Goal: Information Seeking & Learning: Learn about a topic

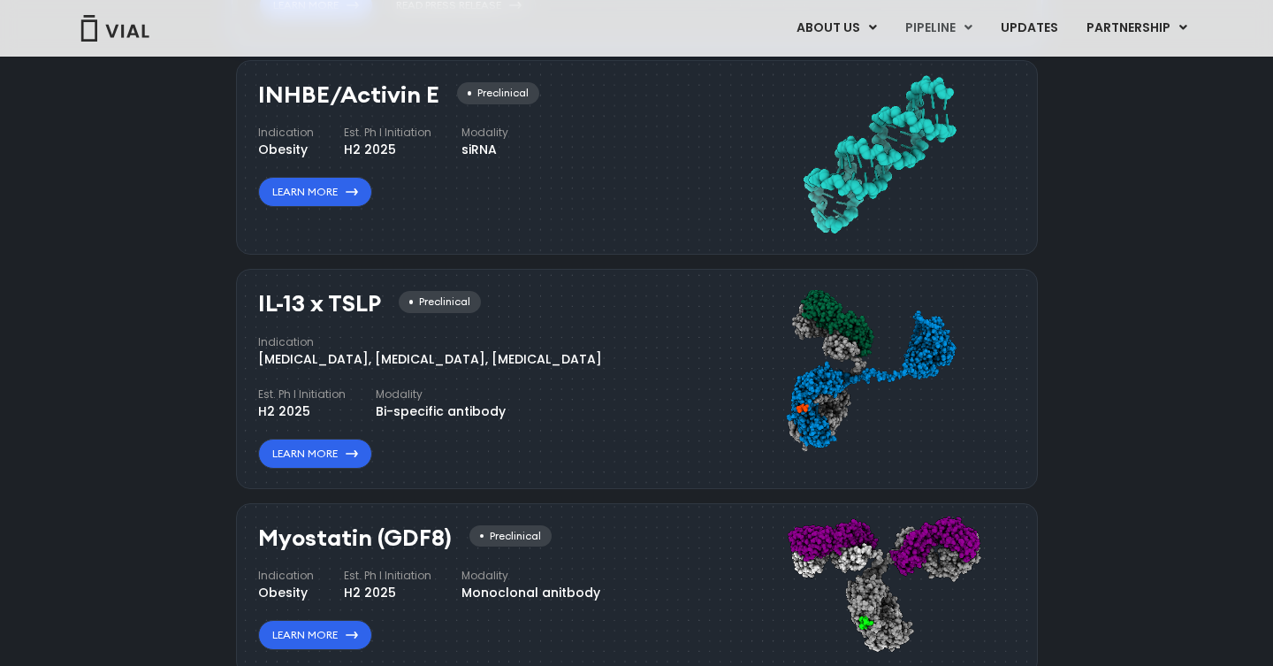
scroll to position [1601, 0]
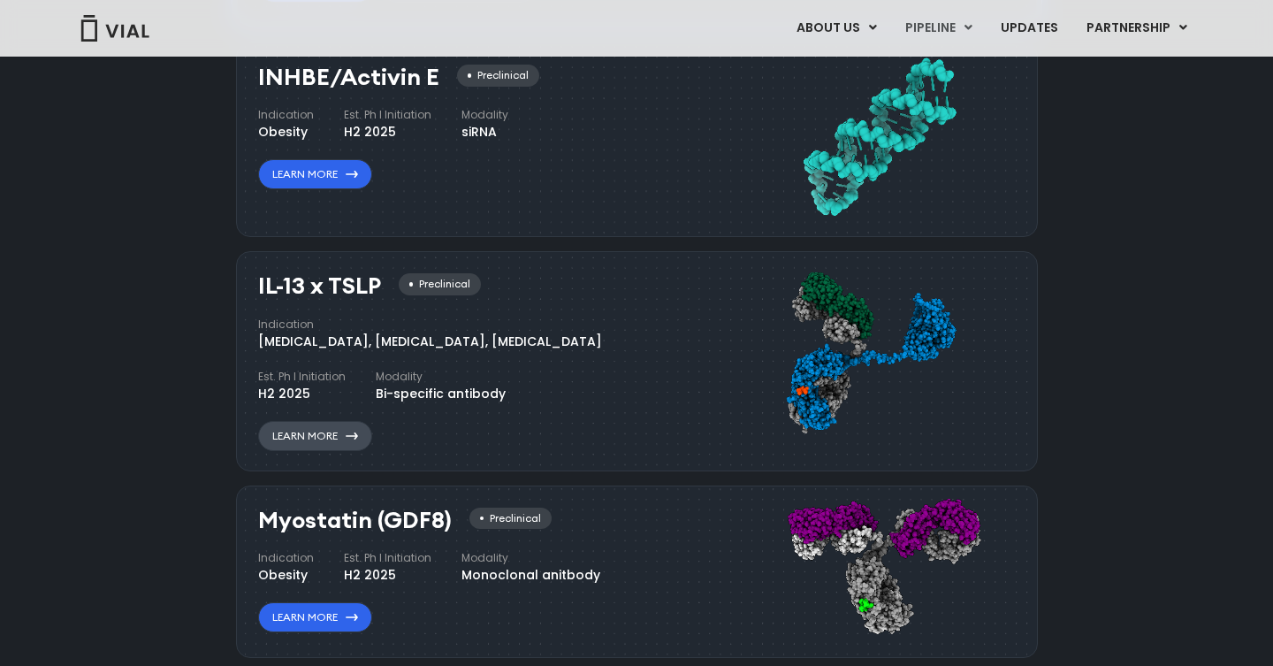
click at [362, 439] on link "Learn More" at bounding box center [315, 436] width 114 height 30
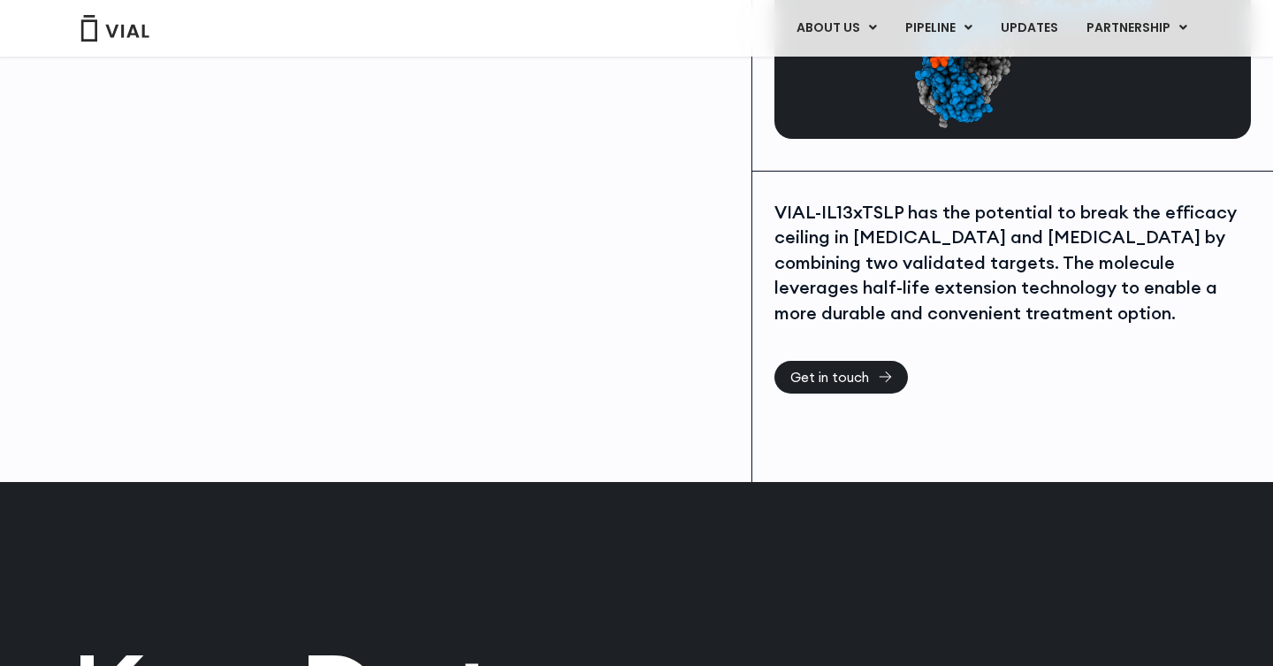
scroll to position [308, 0]
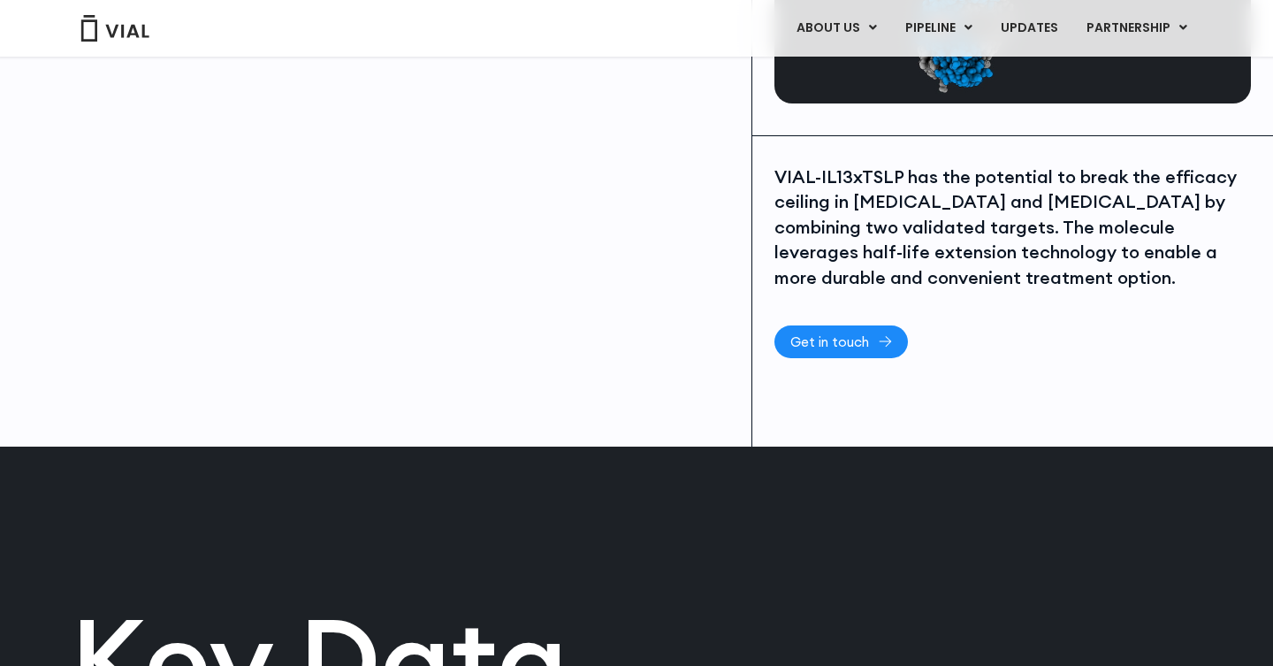
click at [860, 339] on span "Get in touch" at bounding box center [829, 341] width 79 height 13
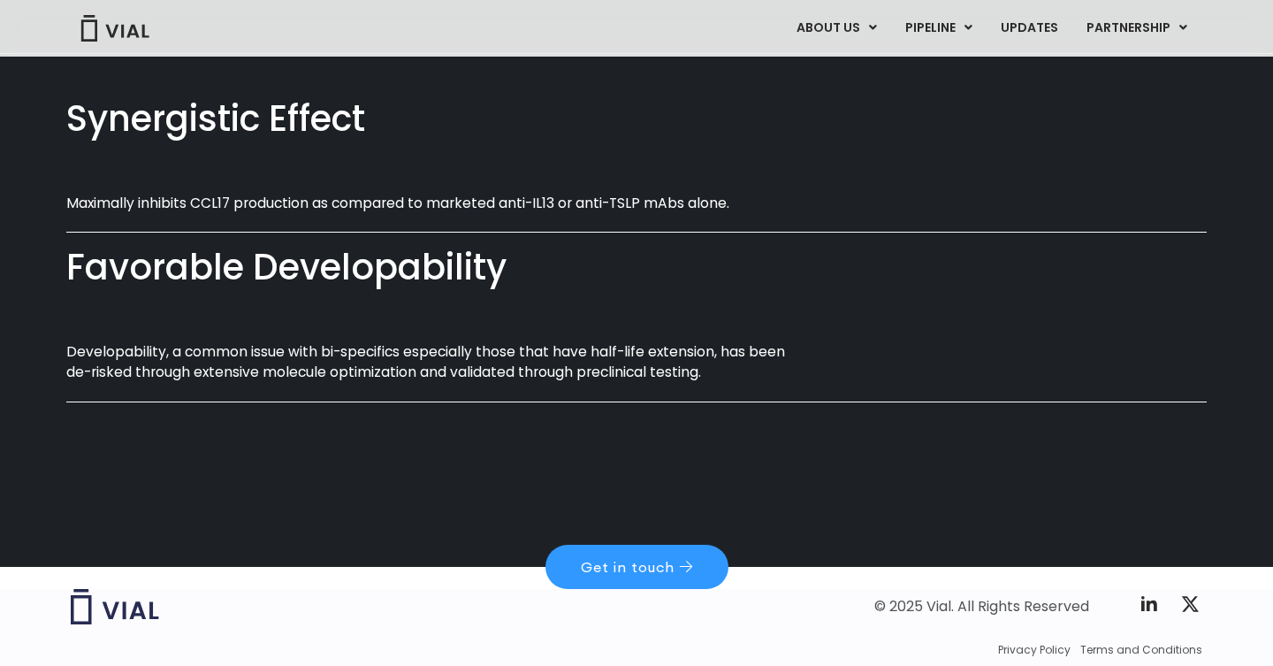
scroll to position [1090, 0]
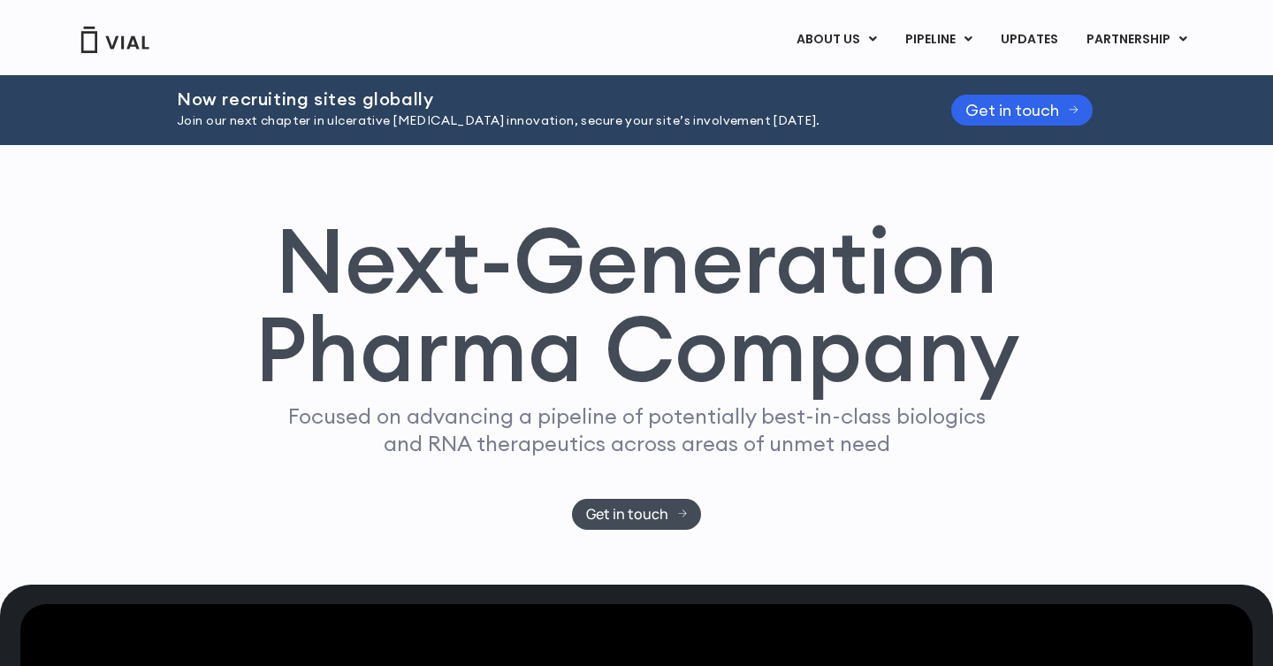
click at [712, 329] on h1 "Next-Generation Pharma Company" at bounding box center [636, 305] width 765 height 179
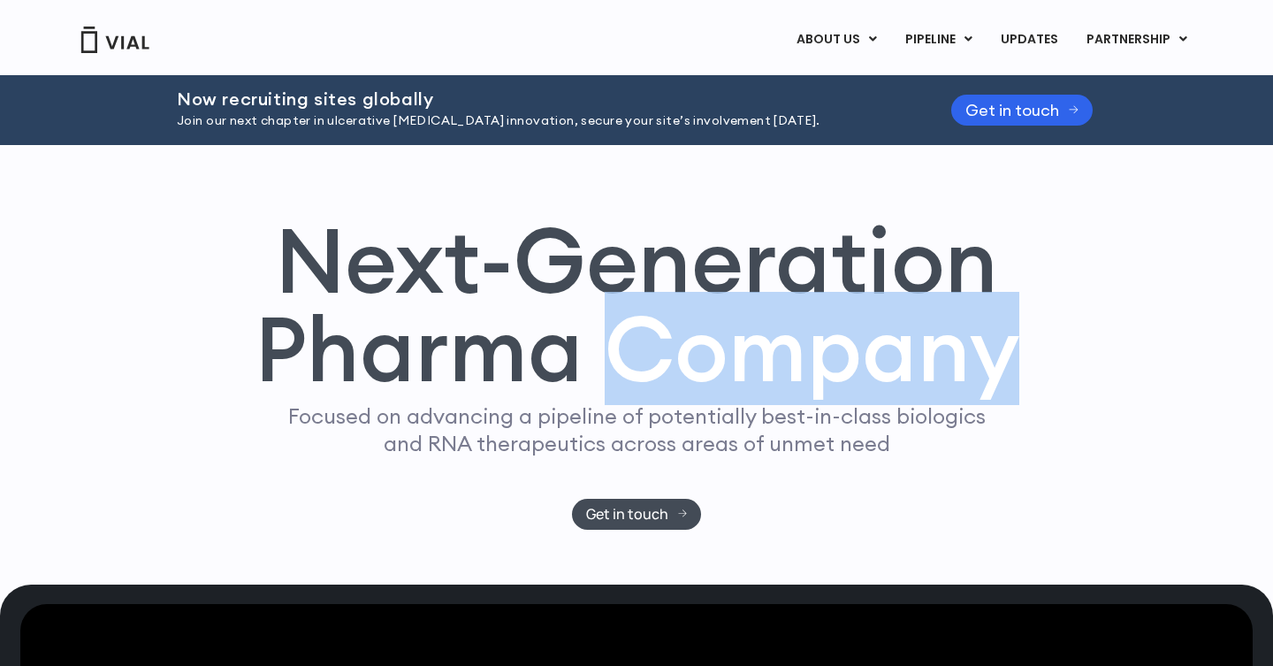
click at [712, 329] on h1 "Next-Generation Pharma Company" at bounding box center [636, 305] width 765 height 179
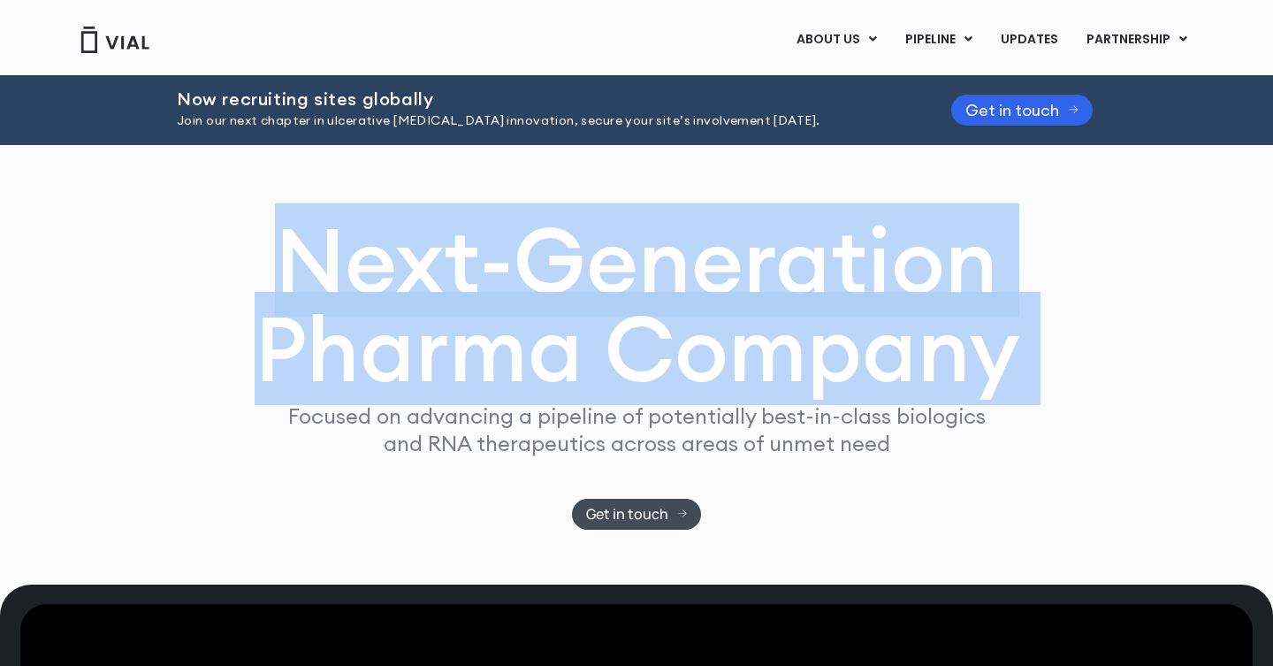
click at [712, 329] on h1 "Next-Generation Pharma Company" at bounding box center [636, 305] width 765 height 179
click at [669, 304] on h1 "Next-Generation Pharma Company" at bounding box center [636, 305] width 765 height 179
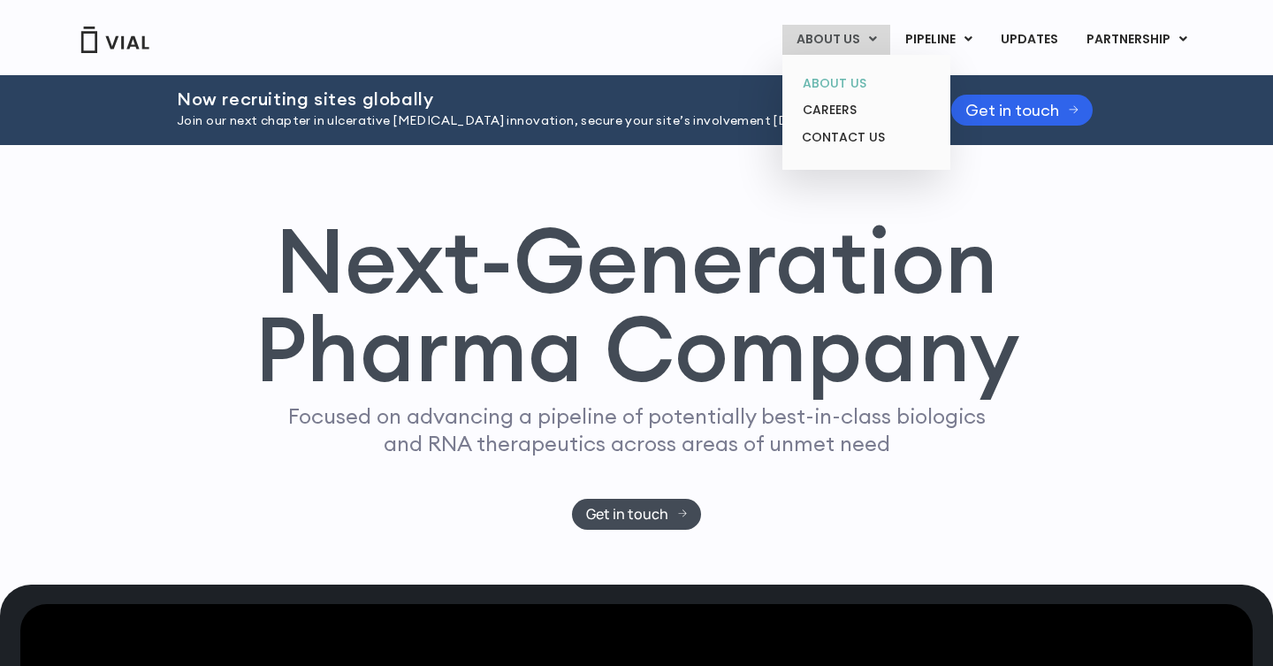
click at [862, 86] on link "ABOUT US" at bounding box center [865, 83] width 155 height 27
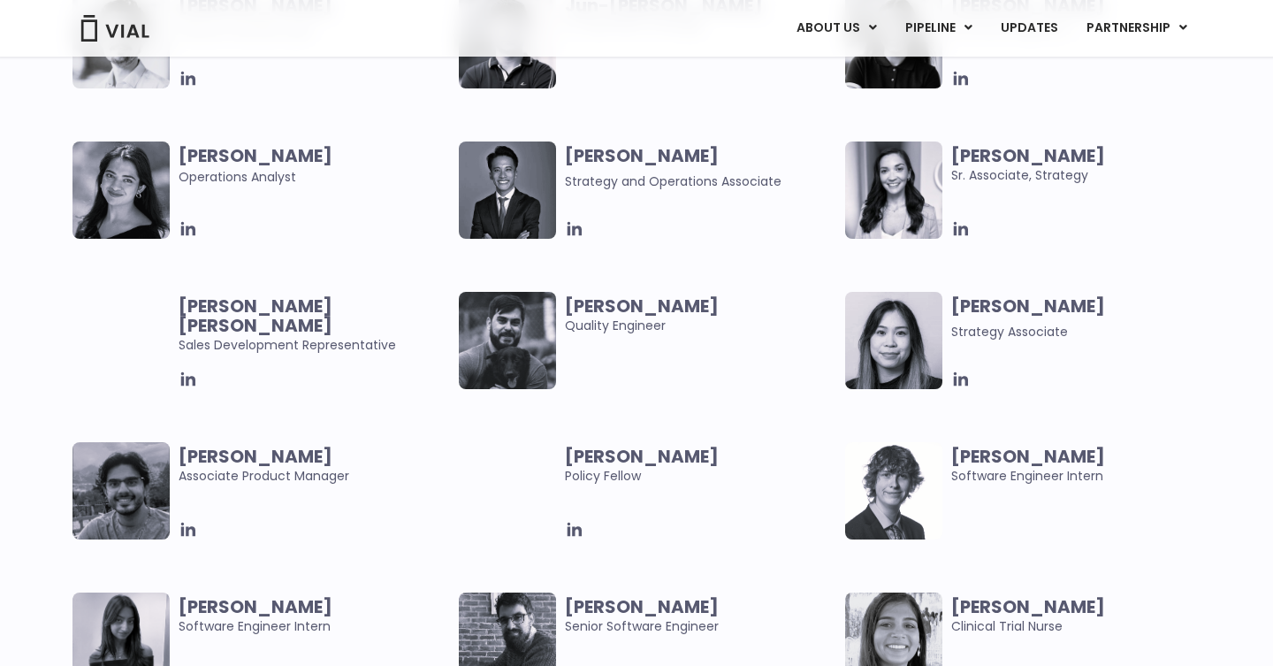
scroll to position [3415, 0]
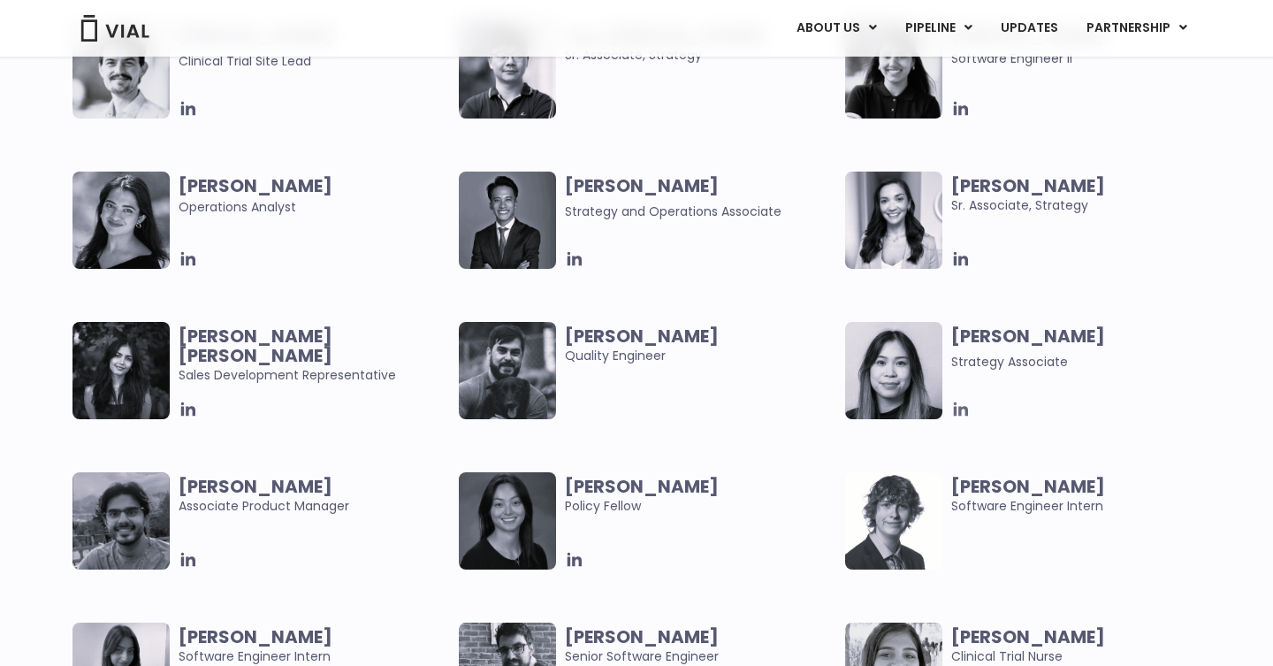
click at [963, 407] on icon at bounding box center [961, 409] width 14 height 14
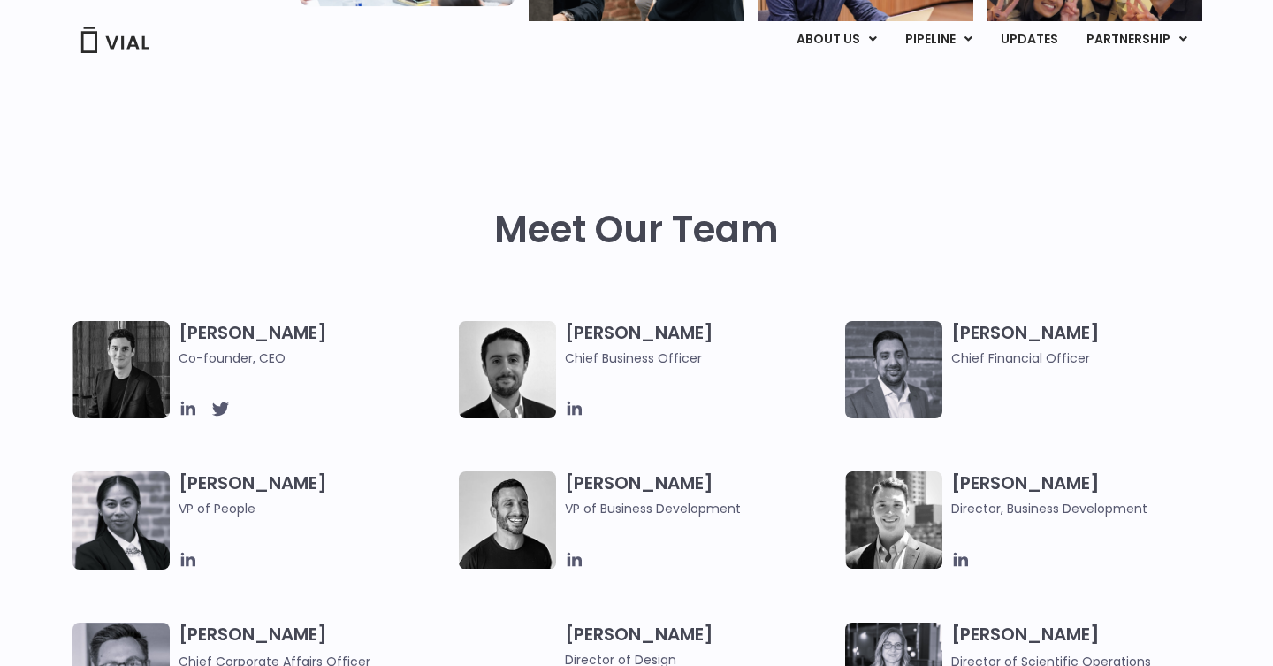
scroll to position [0, 0]
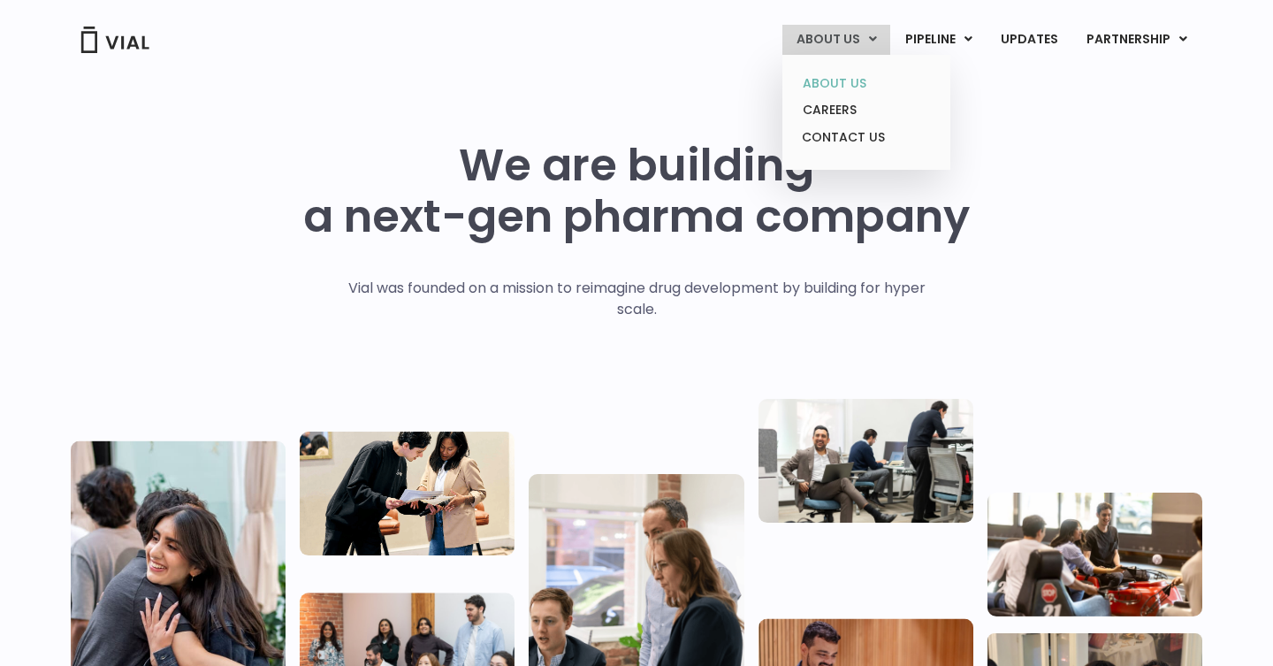
click at [849, 75] on link "ABOUT US" at bounding box center [865, 83] width 155 height 27
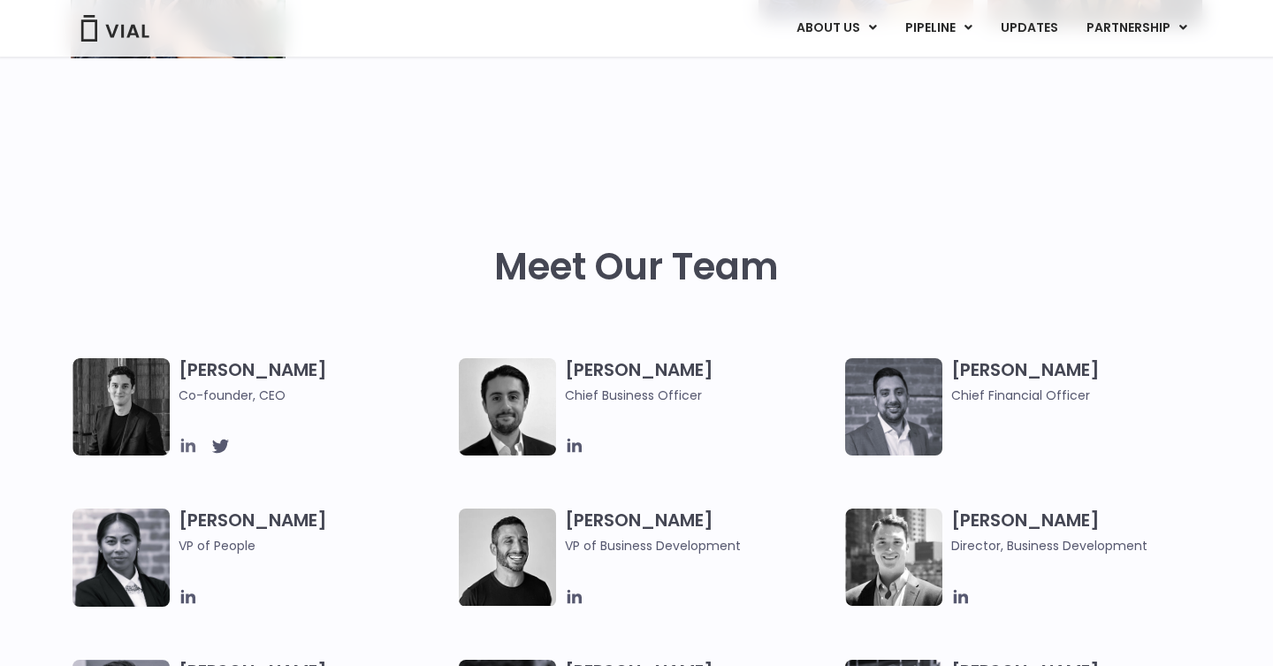
click at [188, 448] on icon at bounding box center [188, 445] width 14 height 14
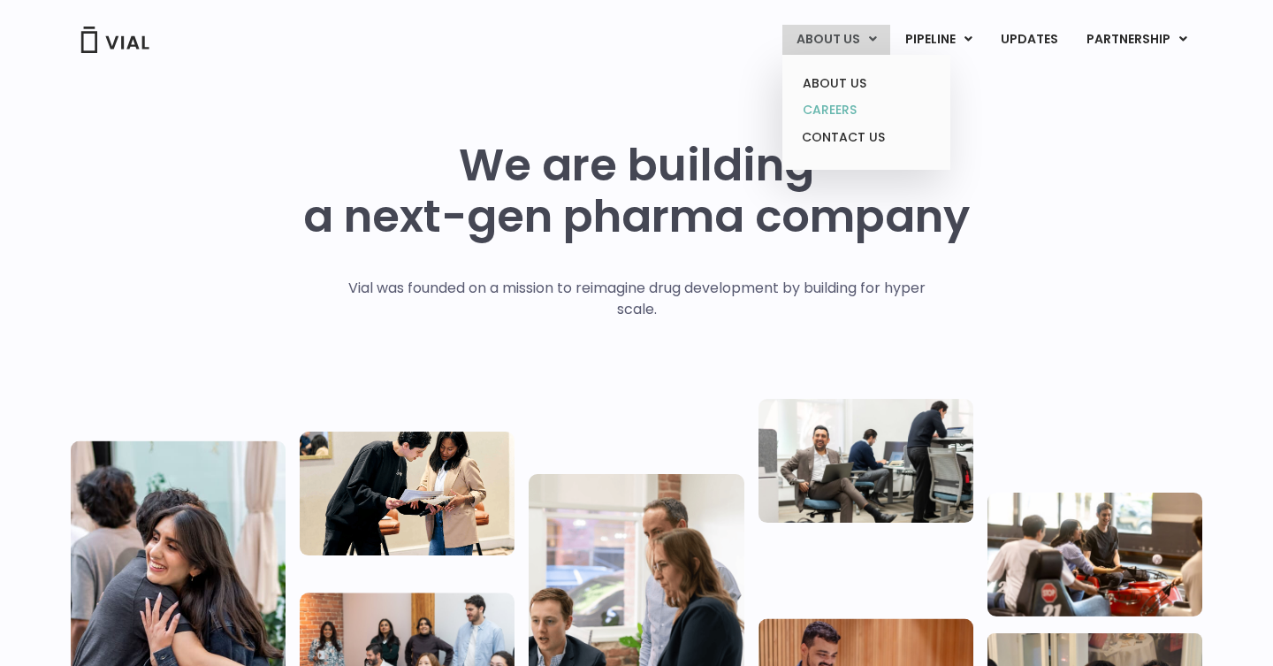
click at [844, 104] on link "CAREERS" at bounding box center [865, 109] width 155 height 27
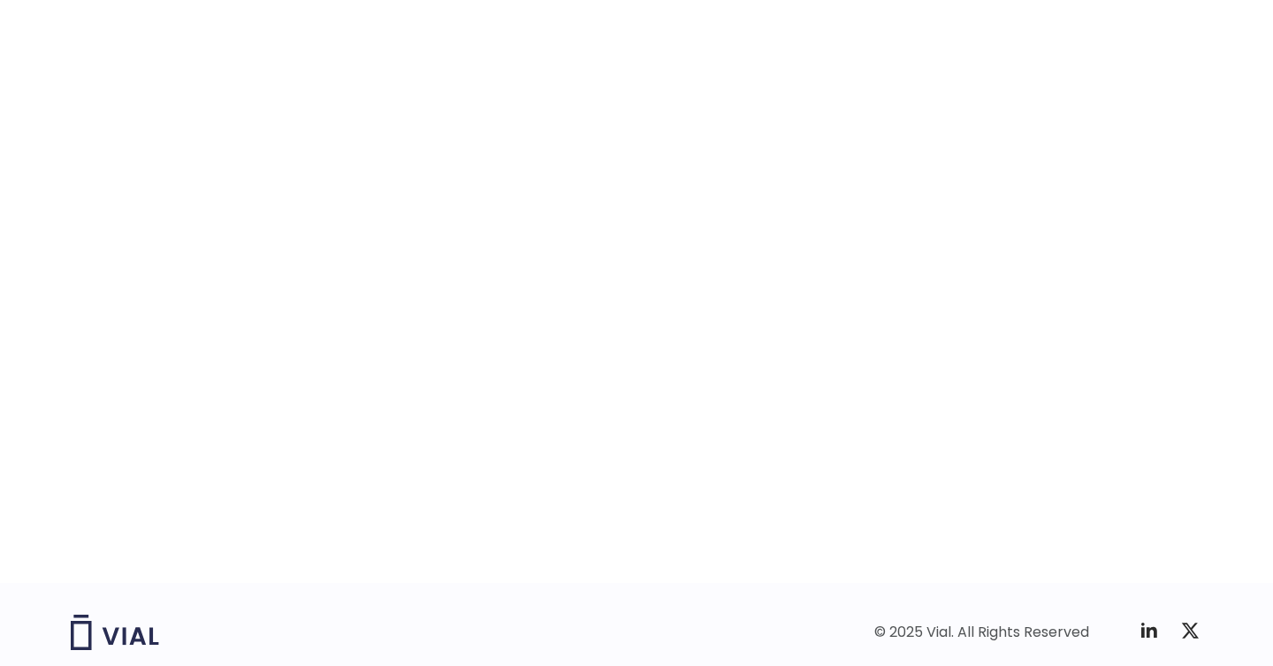
scroll to position [2504, 0]
